Goal: Transaction & Acquisition: Purchase product/service

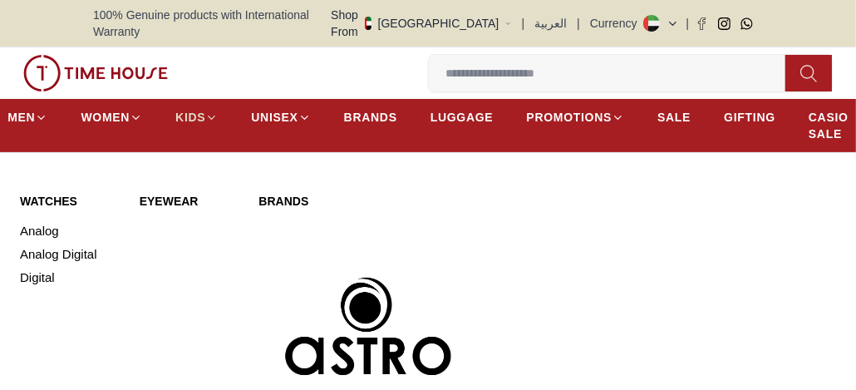
click at [197, 109] on span "KIDS" at bounding box center [190, 117] width 30 height 17
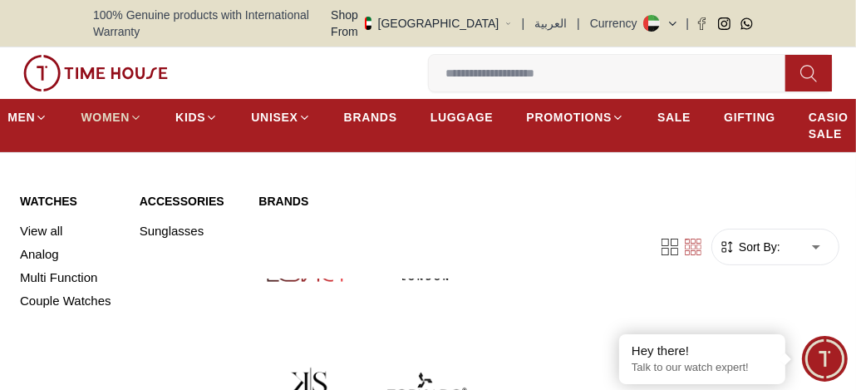
click at [109, 102] on link "WOMEN" at bounding box center [112, 117] width 62 height 30
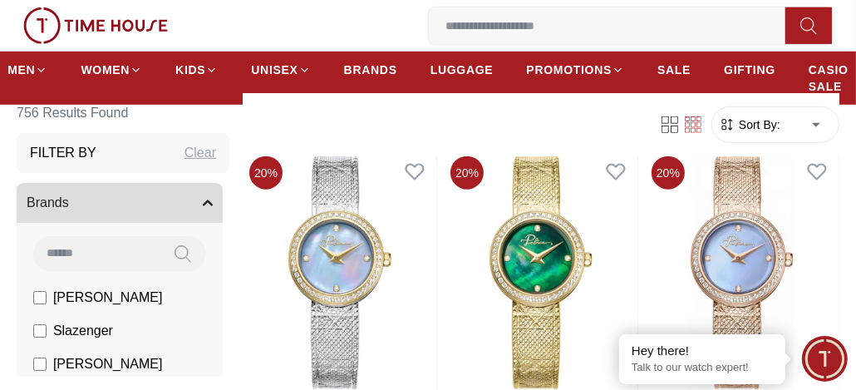
scroll to position [957, 0]
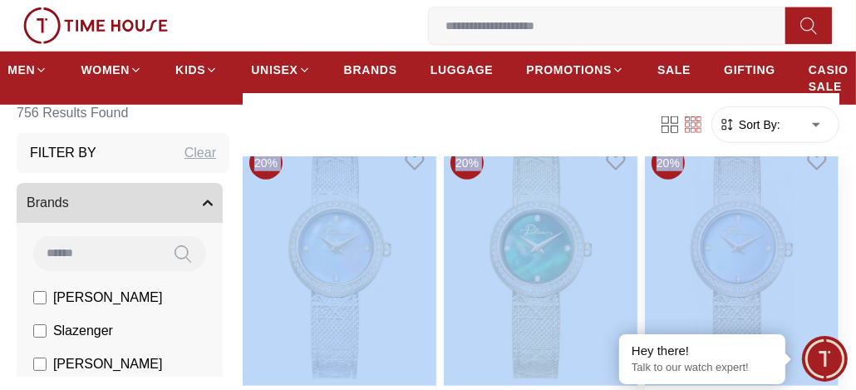
drag, startPoint x: 834, startPoint y: 129, endPoint x: 808, endPoint y: 184, distance: 60.6
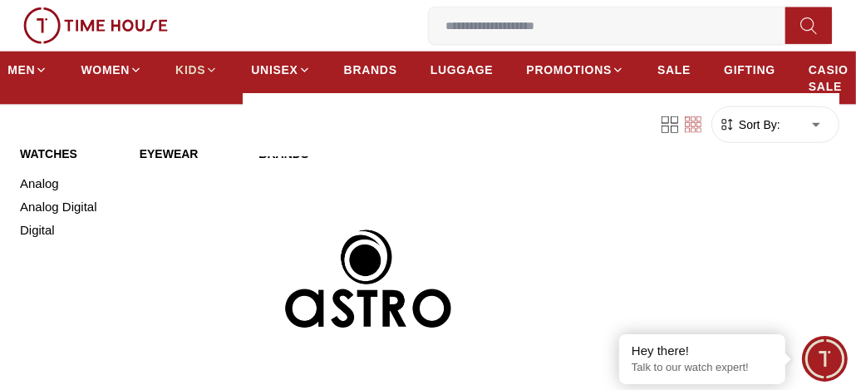
click at [193, 67] on span "KIDS" at bounding box center [190, 70] width 30 height 17
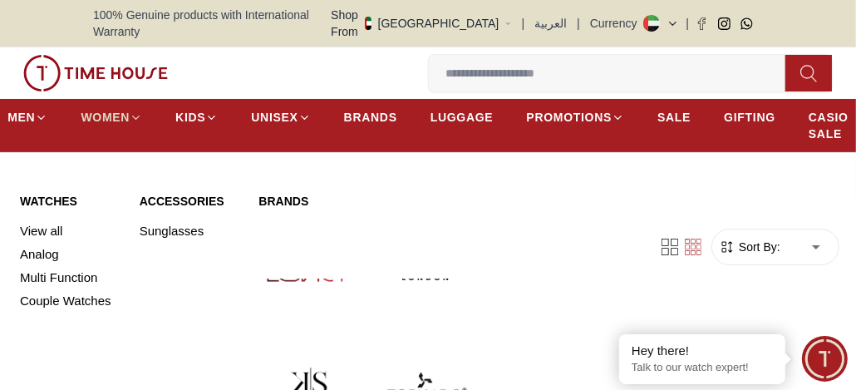
click at [86, 109] on span "WOMEN" at bounding box center [105, 117] width 49 height 17
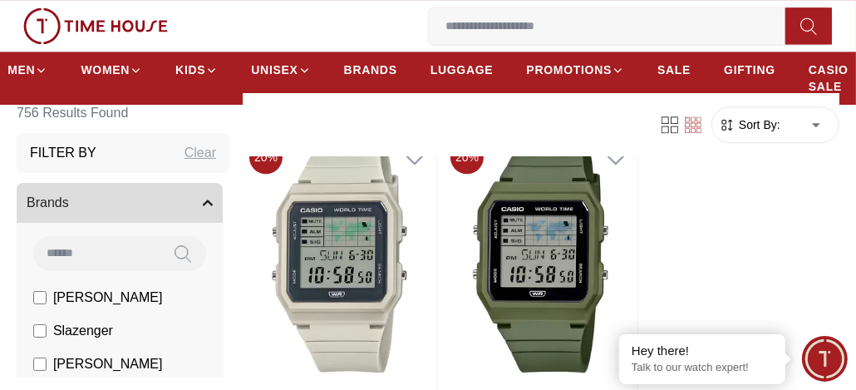
scroll to position [2564, 0]
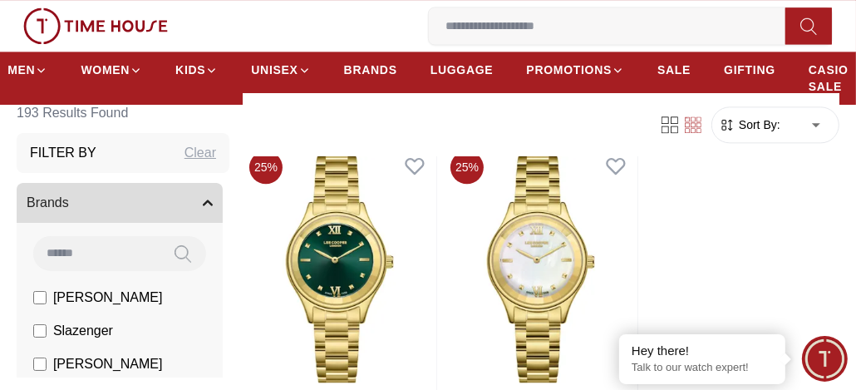
scroll to position [2549, 0]
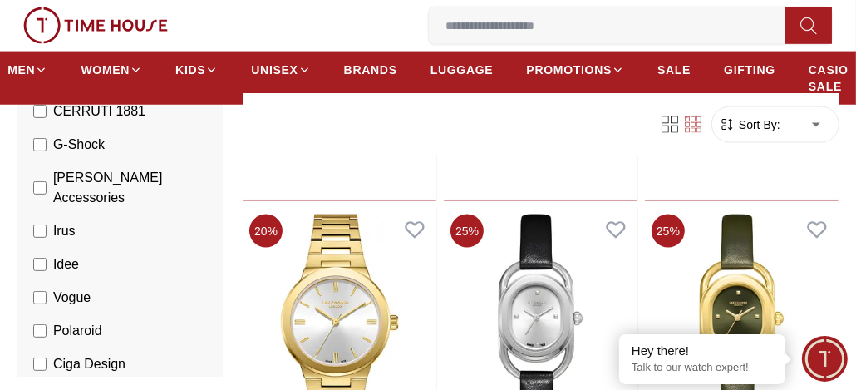
scroll to position [519, 0]
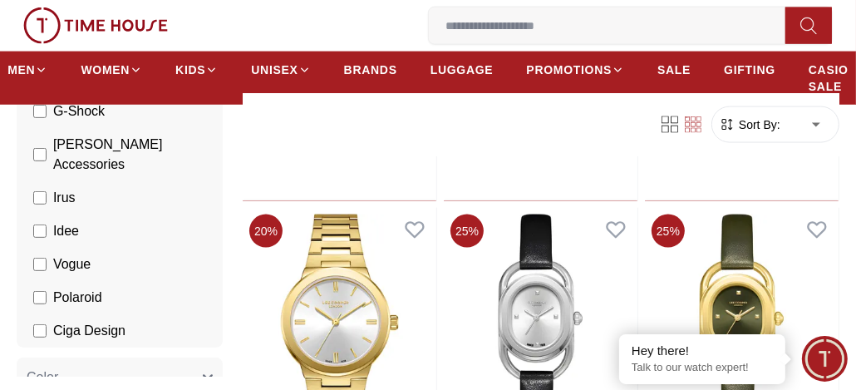
click at [203, 373] on icon "button" at bounding box center [208, 378] width 10 height 10
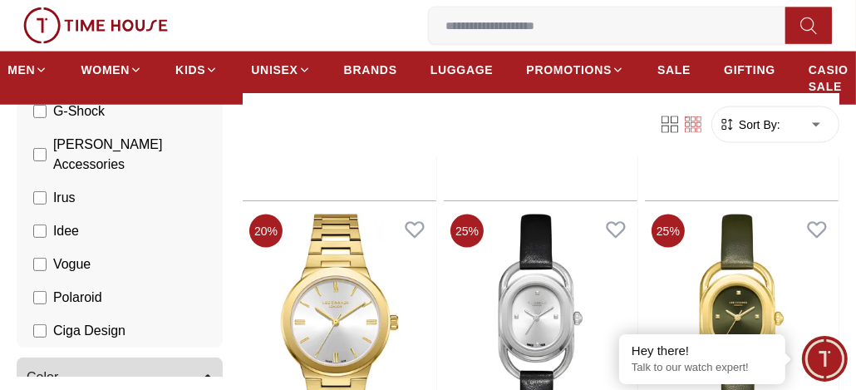
click at [203, 373] on icon "button" at bounding box center [208, 378] width 10 height 10
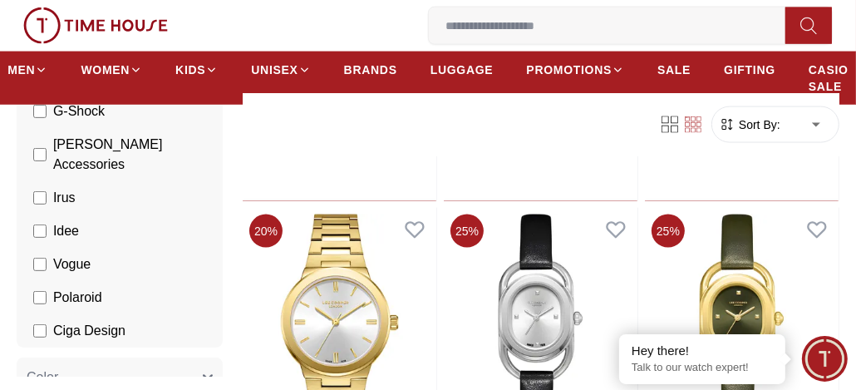
click at [203, 373] on icon "button" at bounding box center [208, 378] width 10 height 10
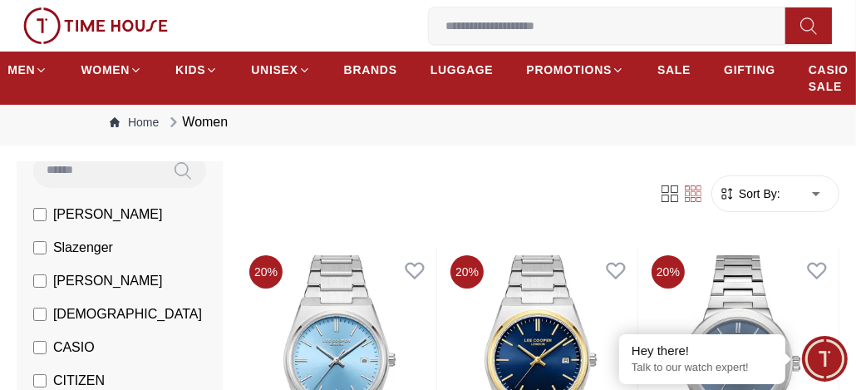
scroll to position [0, 0]
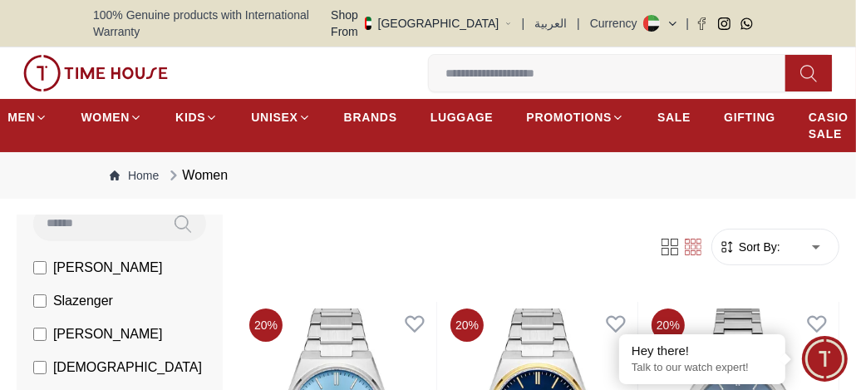
click at [678, 63] on input at bounding box center [614, 73] width 370 height 33
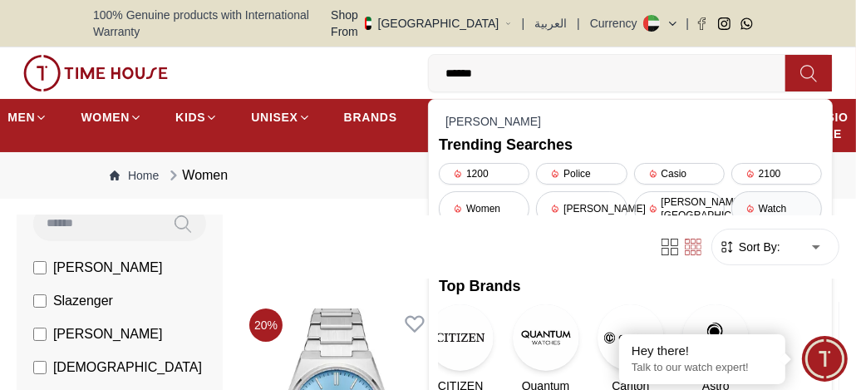
type input "*****"
click at [771, 191] on div "Watch" at bounding box center [777, 208] width 91 height 35
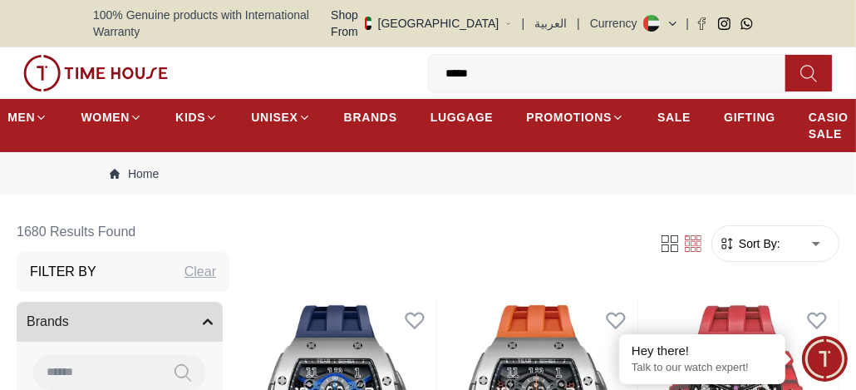
click at [525, 61] on input "*****" at bounding box center [614, 73] width 370 height 33
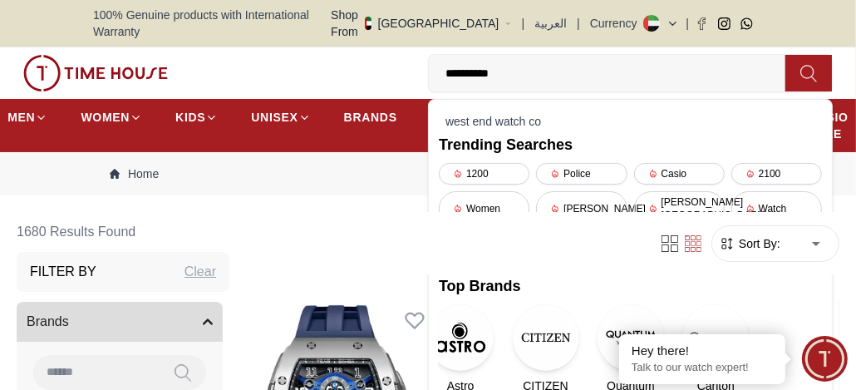
type input "**********"
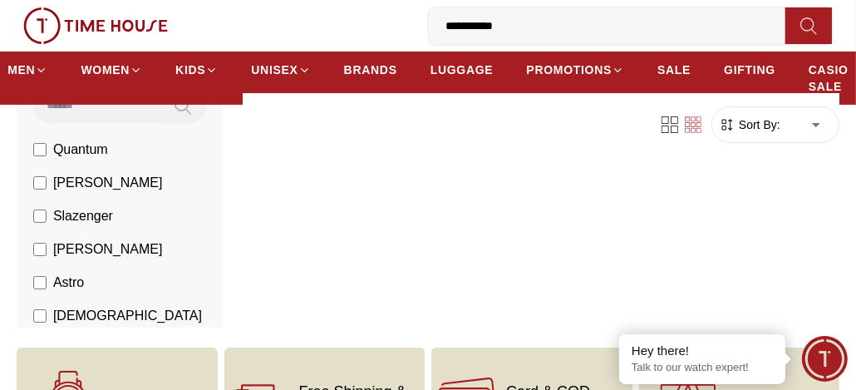
scroll to position [155, 0]
